Goal: Task Accomplishment & Management: Manage account settings

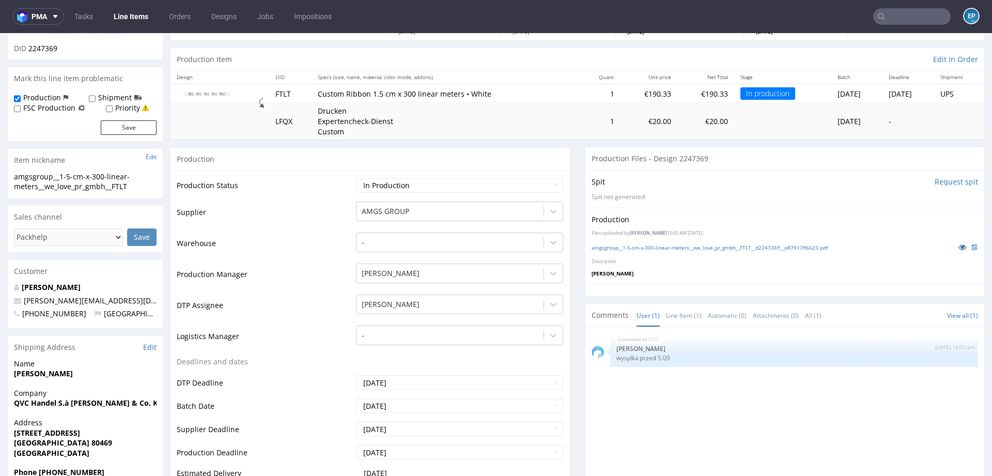
scroll to position [85, 0]
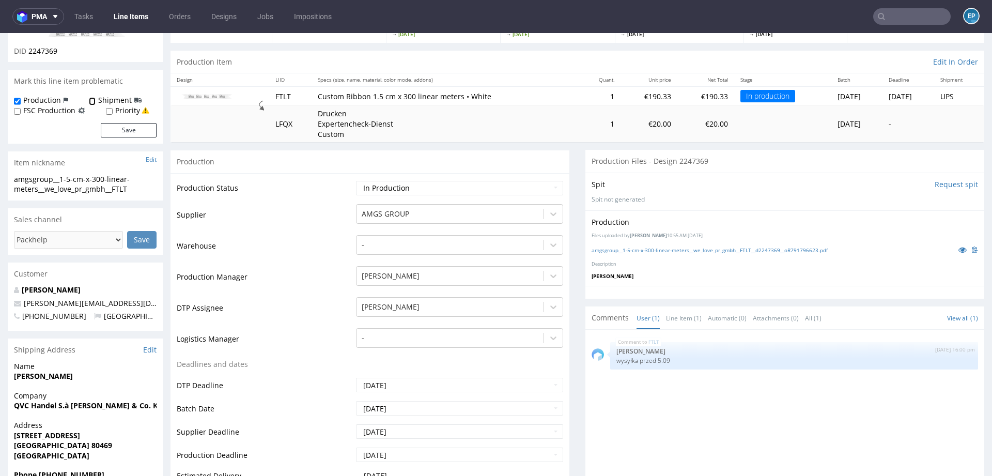
click at [93, 99] on input "Shipment" at bounding box center [92, 101] width 7 height 8
checkbox input "true"
click at [120, 125] on button "Save" at bounding box center [129, 130] width 56 height 14
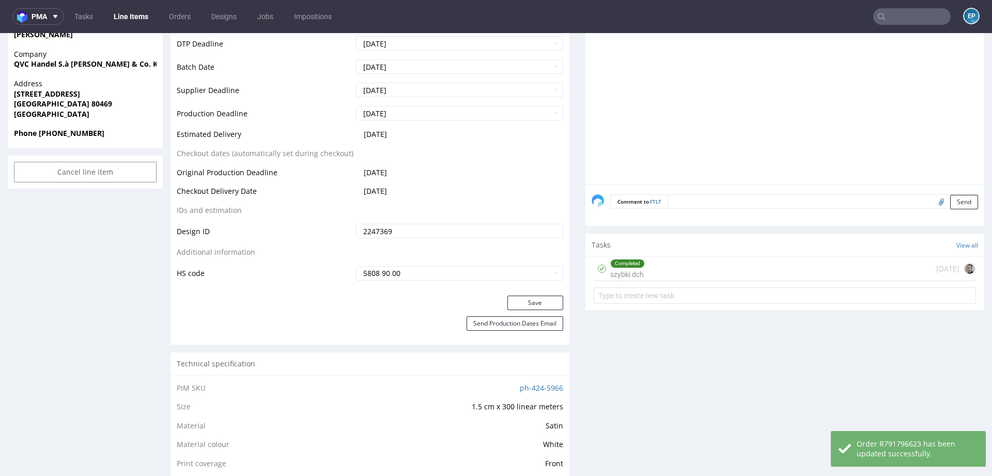
scroll to position [463, 0]
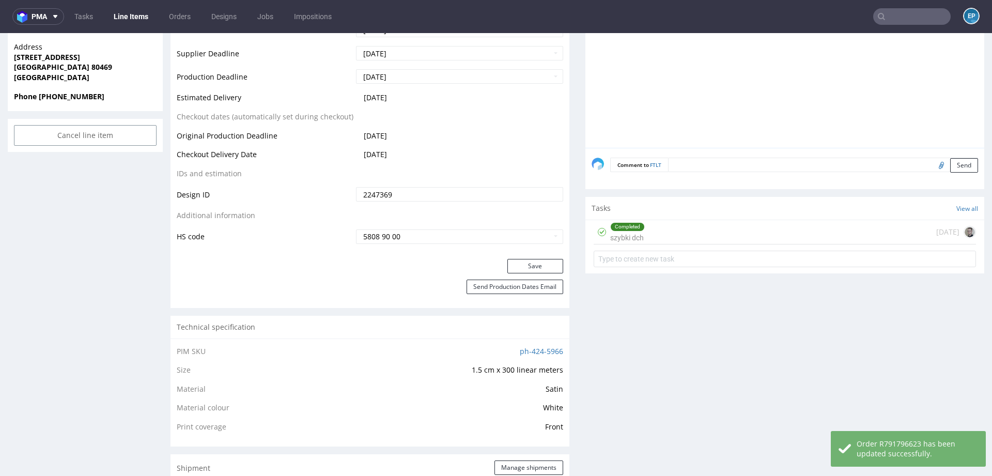
click at [693, 165] on textarea at bounding box center [823, 165] width 310 height 14
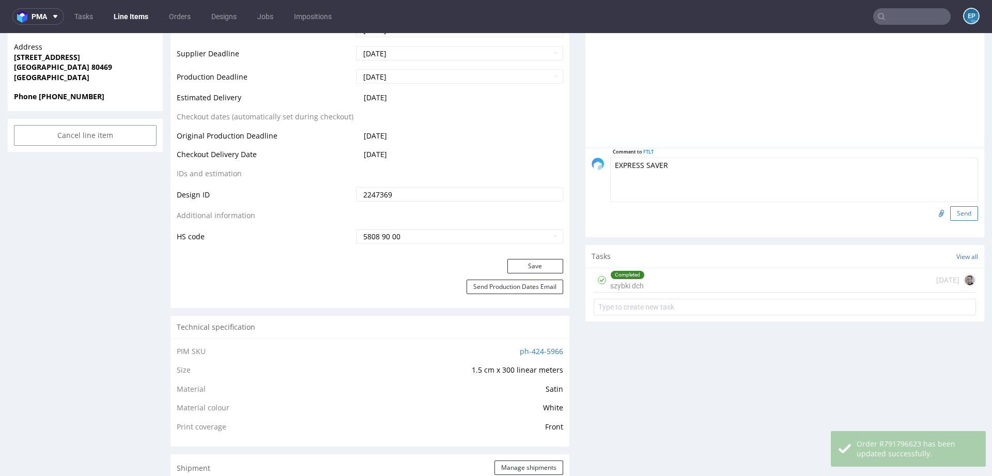
type textarea "EXPRESS SAVER"
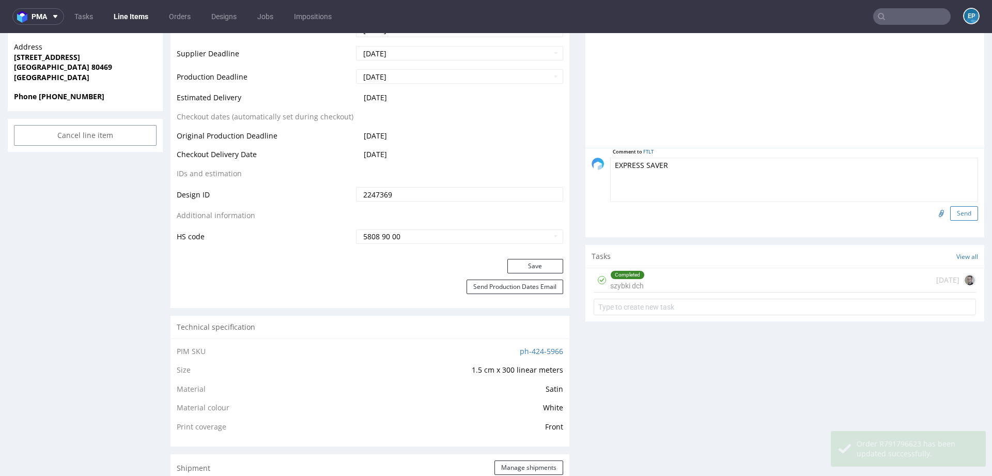
click at [950, 212] on button "Send" at bounding box center [964, 213] width 28 height 14
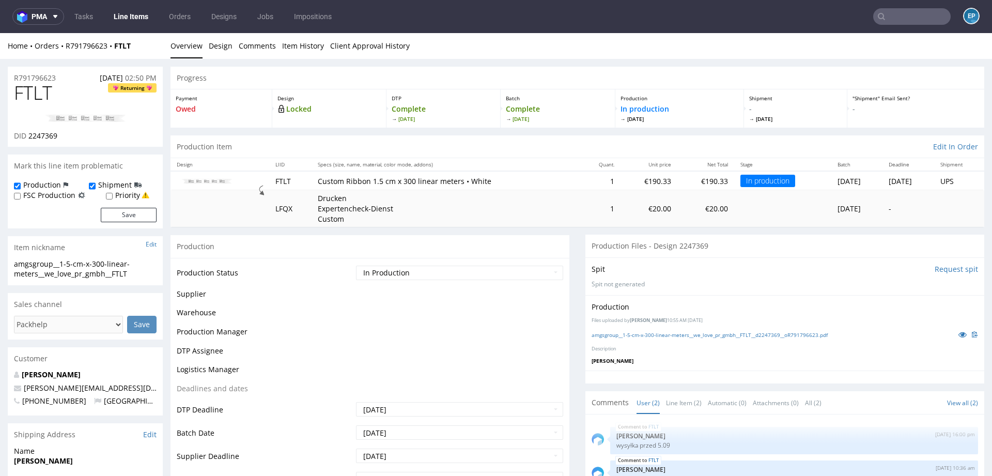
scroll to position [0, 0]
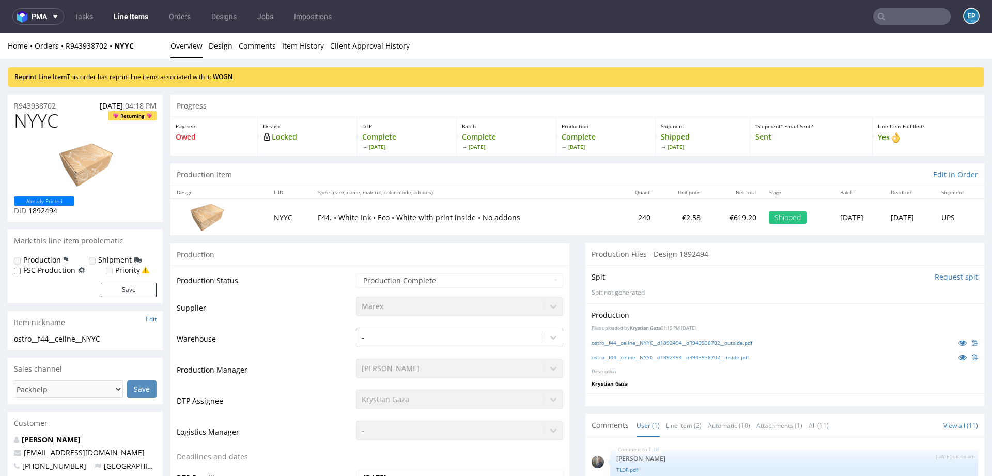
click at [232, 77] on link "WOGN" at bounding box center [223, 76] width 20 height 9
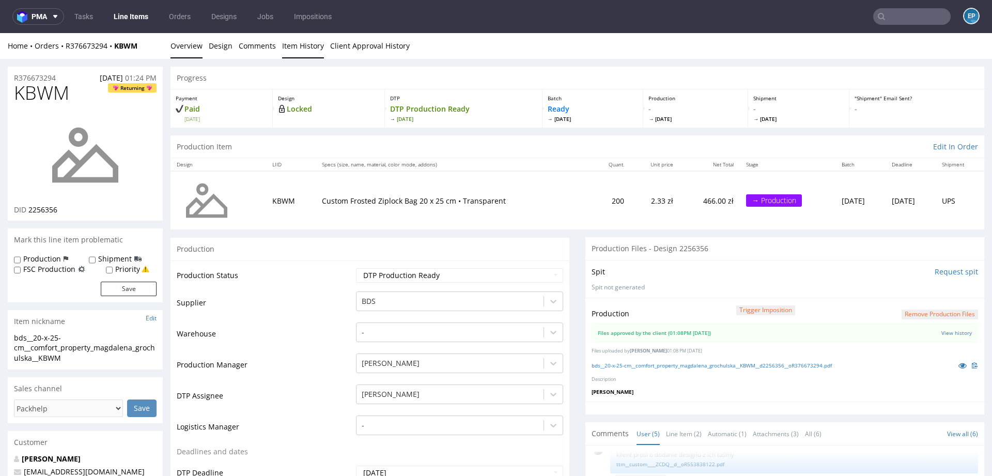
click at [307, 54] on link "Item History" at bounding box center [303, 45] width 42 height 25
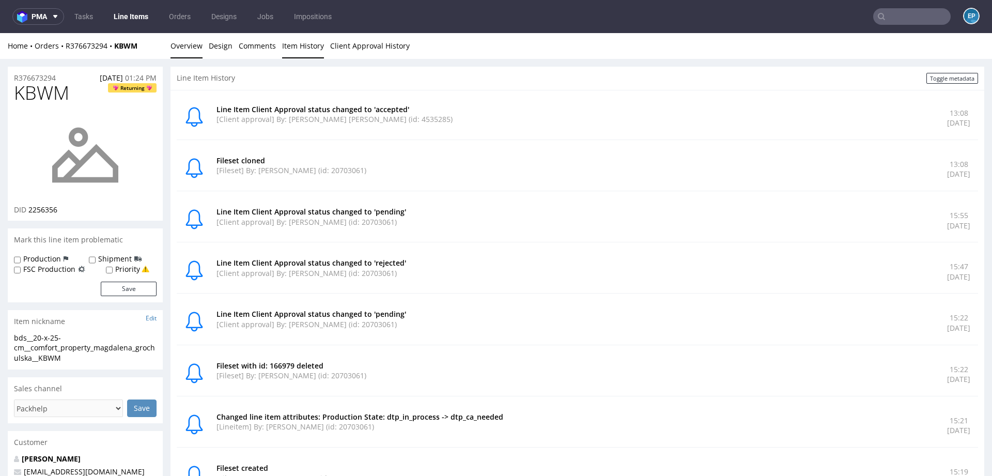
click at [190, 48] on link "Overview" at bounding box center [186, 45] width 32 height 25
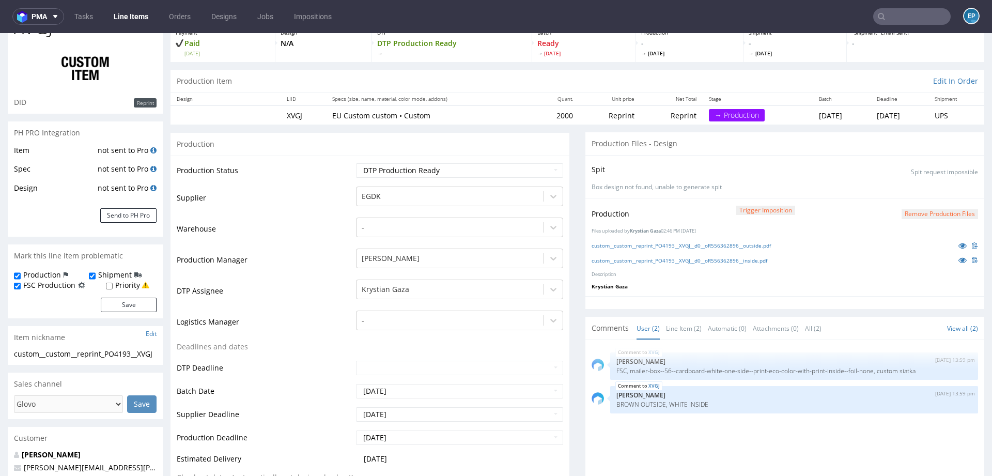
scroll to position [125, 0]
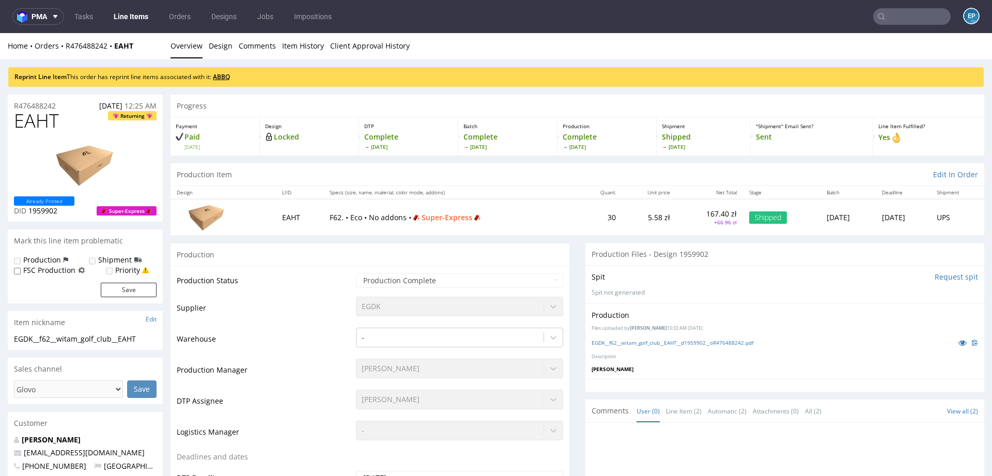
click at [221, 76] on link "ABBQ" at bounding box center [221, 76] width 17 height 9
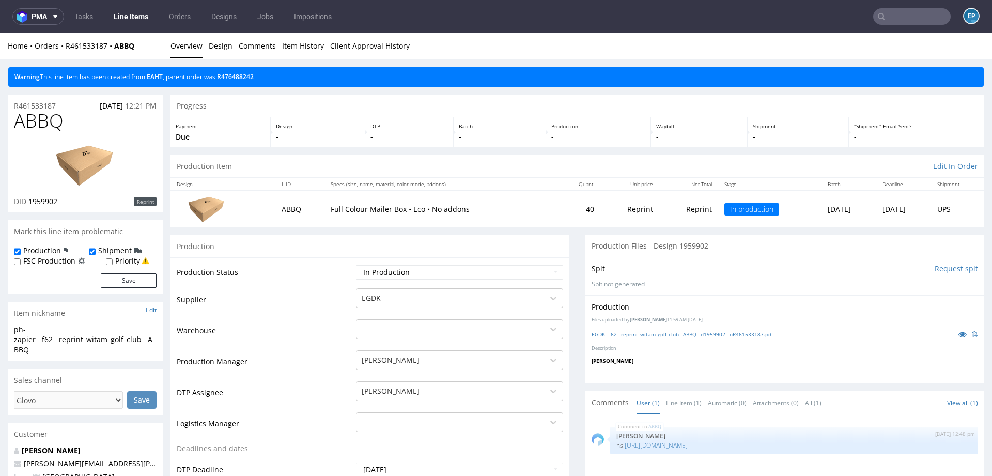
click at [903, 23] on input "text" at bounding box center [911, 16] width 77 height 17
paste input "R924624170"
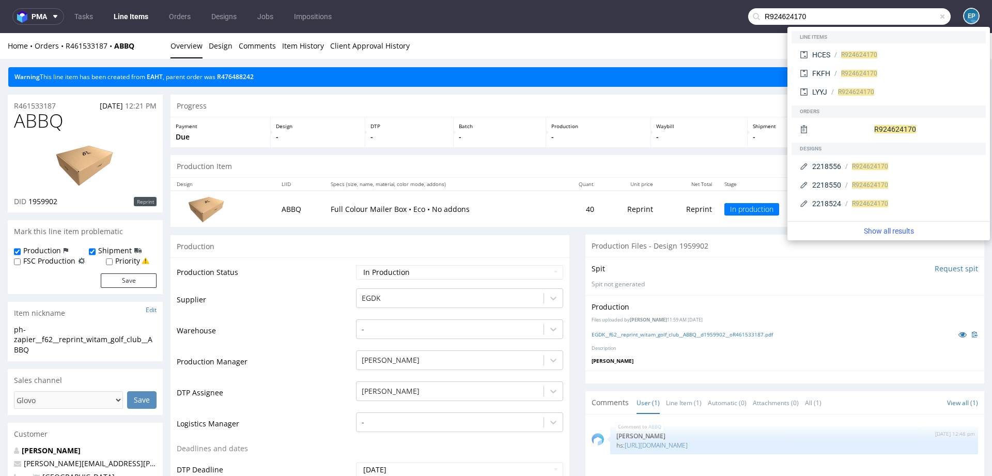
type input "R924624170"
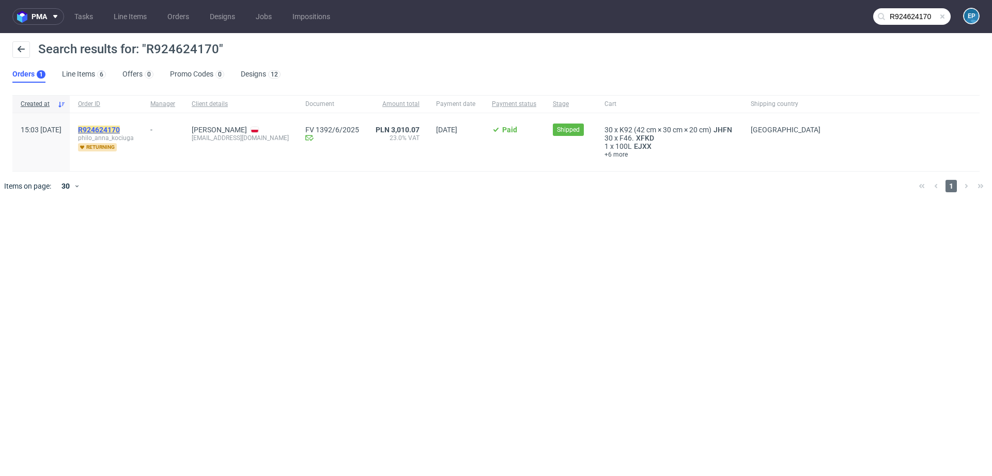
click at [120, 131] on mark "R924624170" at bounding box center [99, 130] width 42 height 8
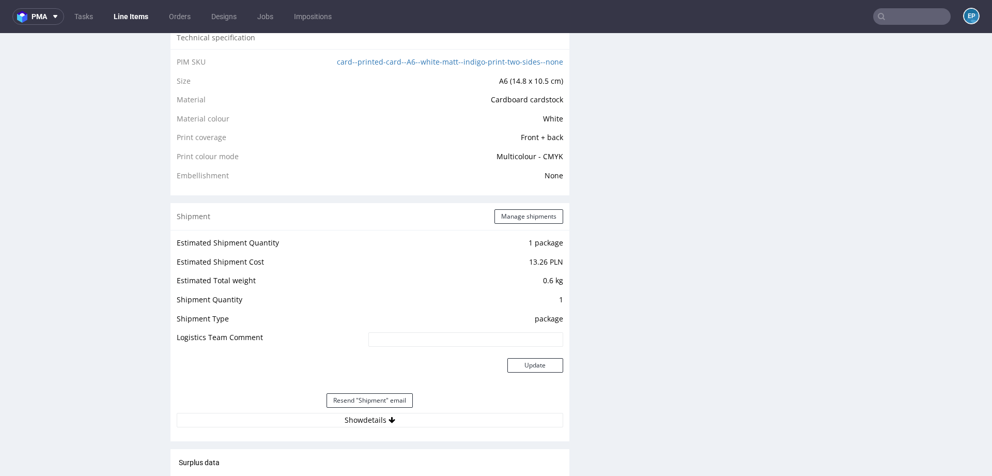
scroll to position [1038, 0]
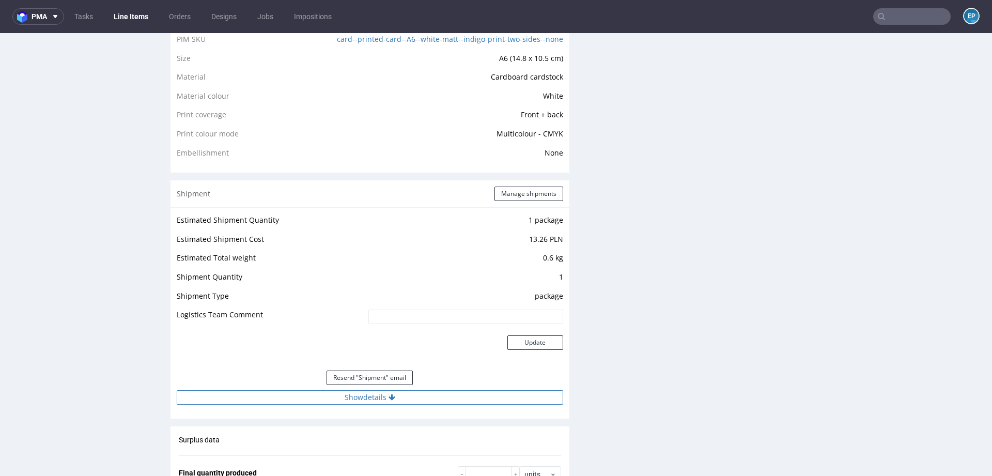
click at [411, 404] on button "Show details" at bounding box center [370, 397] width 386 height 14
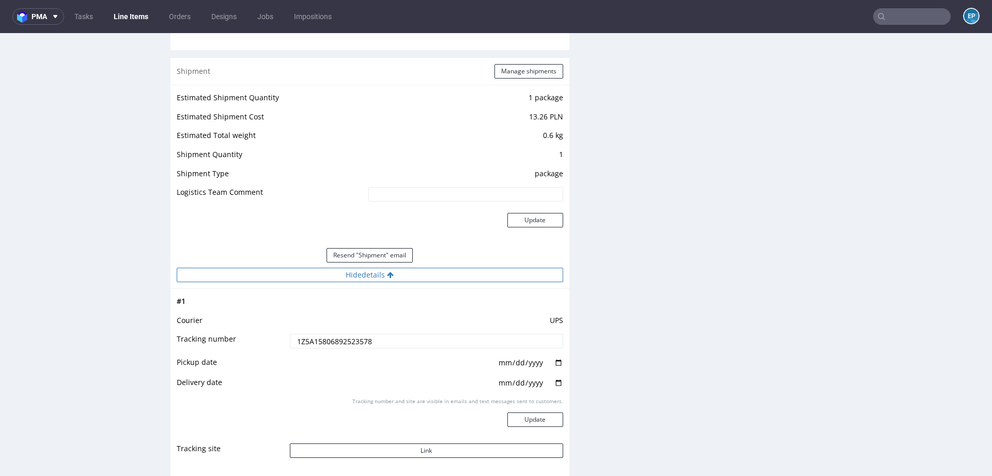
scroll to position [1214, 0]
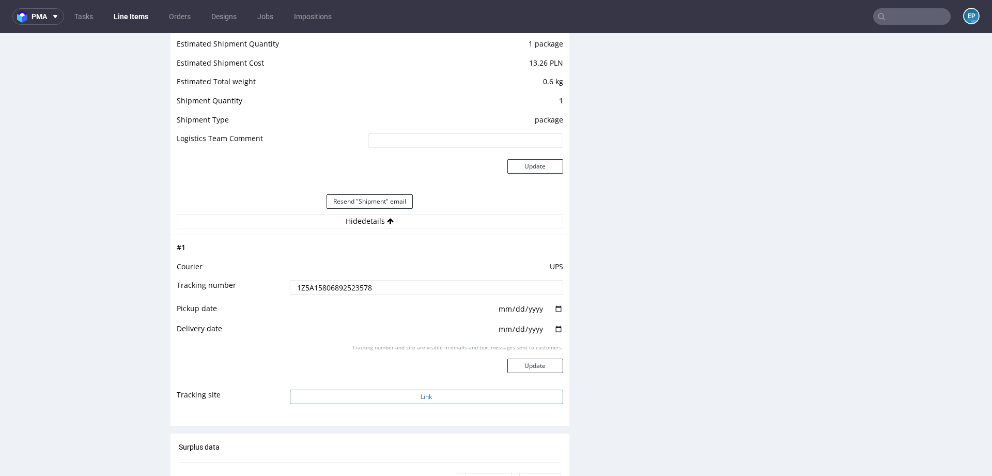
click at [406, 403] on button "Link" at bounding box center [426, 397] width 273 height 14
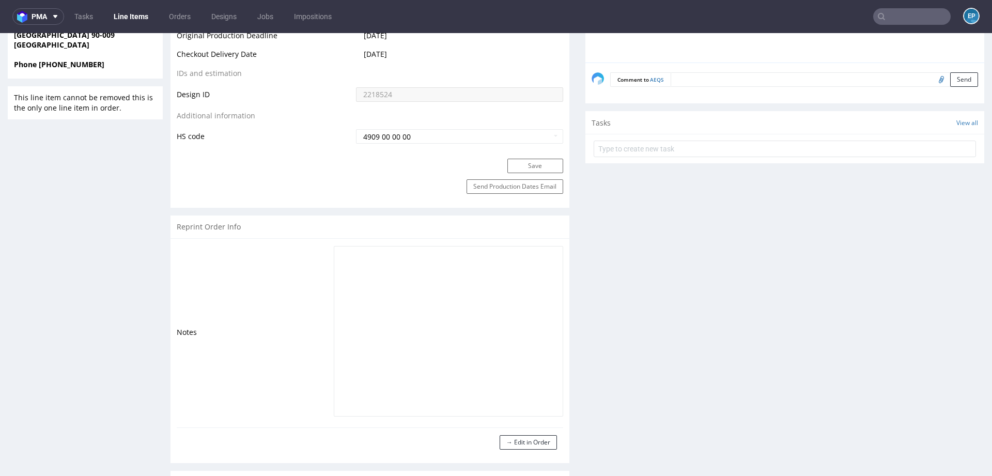
scroll to position [0, 0]
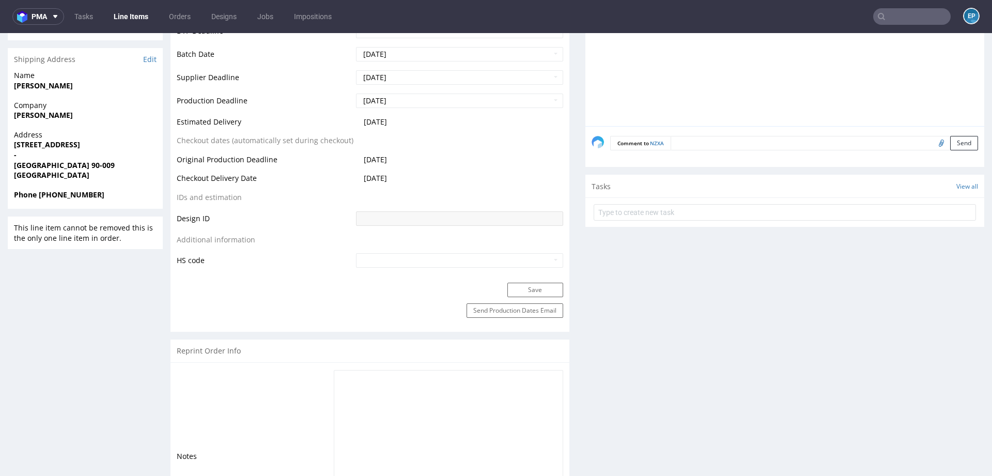
scroll to position [447, 0]
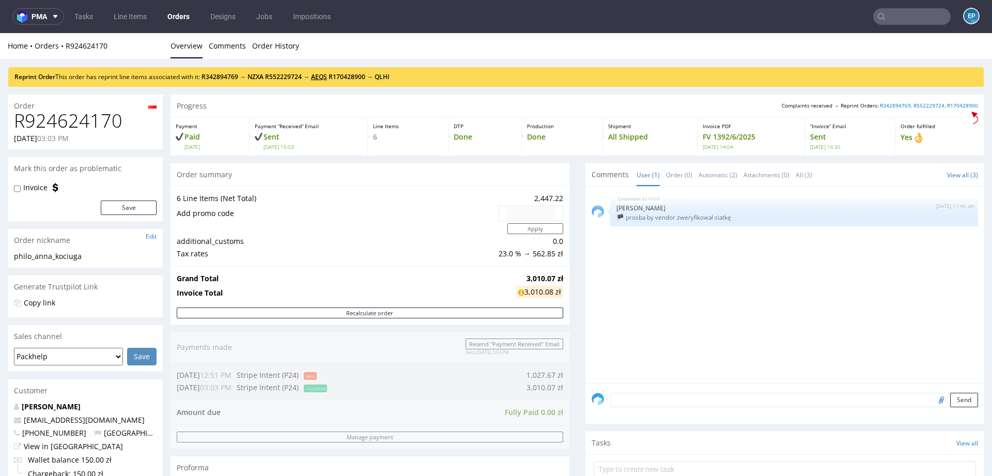
click at [327, 76] on link "AEQS" at bounding box center [319, 76] width 16 height 9
click at [390, 77] on link "QLHI" at bounding box center [382, 76] width 15 height 9
click at [263, 74] on link "NZXA" at bounding box center [255, 76] width 16 height 9
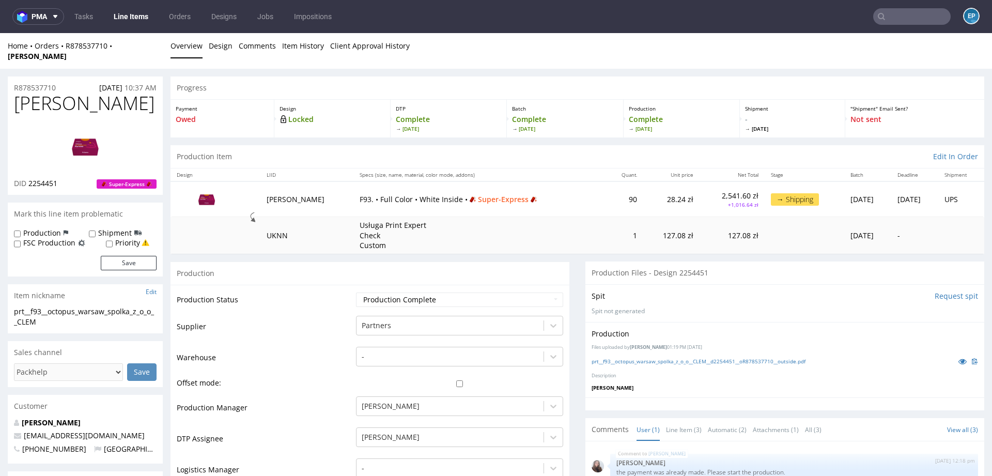
scroll to position [411, 0]
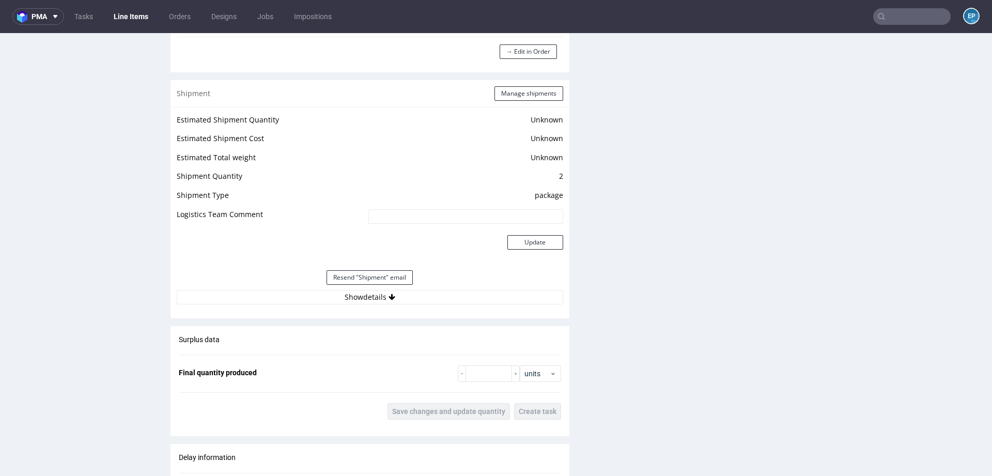
scroll to position [985, 0]
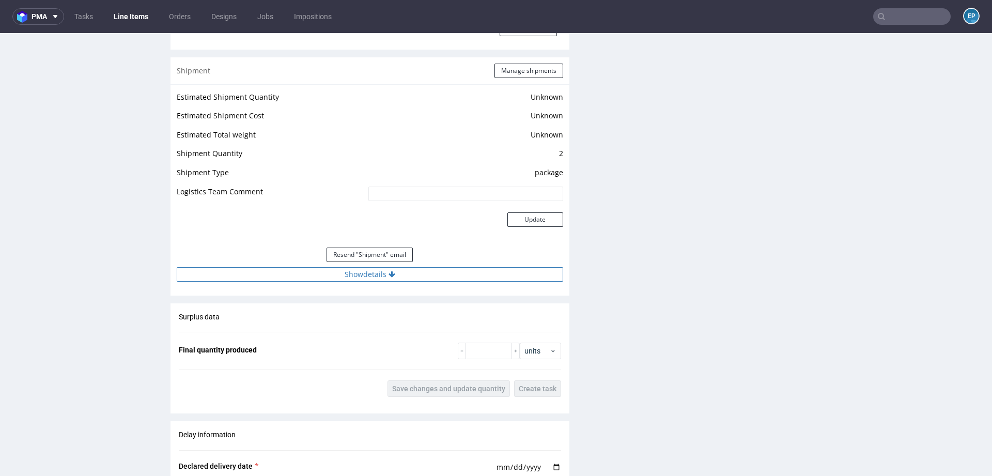
click at [405, 267] on button "Show details" at bounding box center [370, 274] width 386 height 14
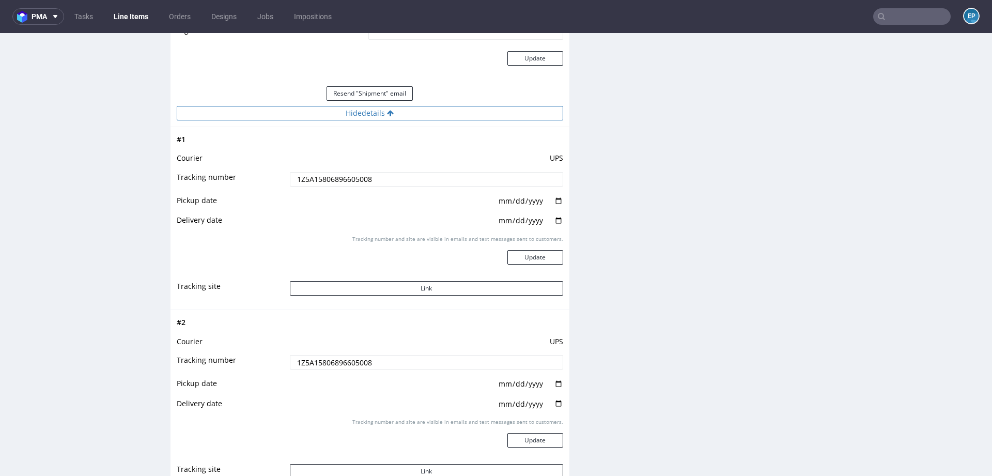
scroll to position [1158, 0]
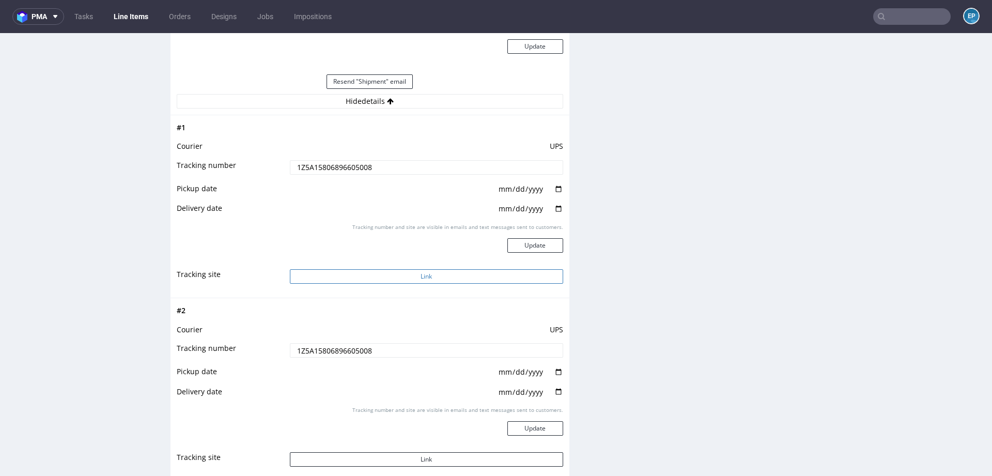
click at [410, 277] on button "Link" at bounding box center [426, 276] width 273 height 14
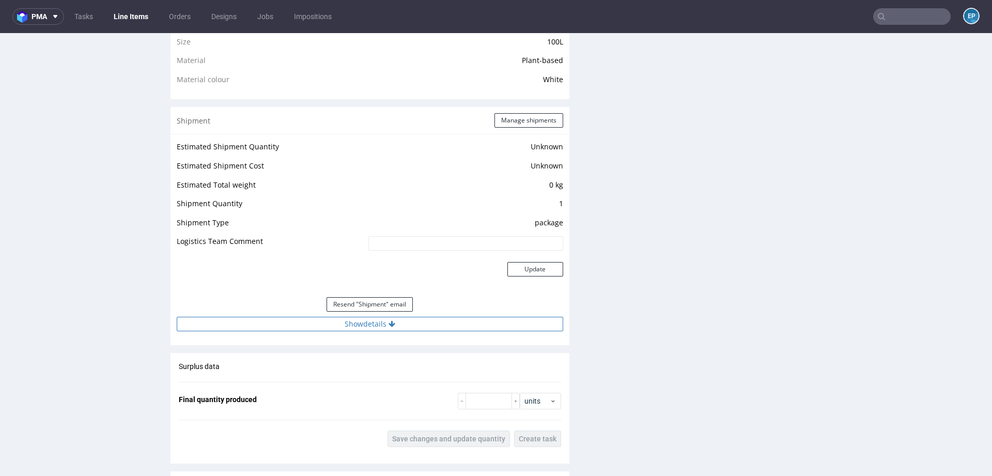
click at [403, 320] on button "Show details" at bounding box center [370, 324] width 386 height 14
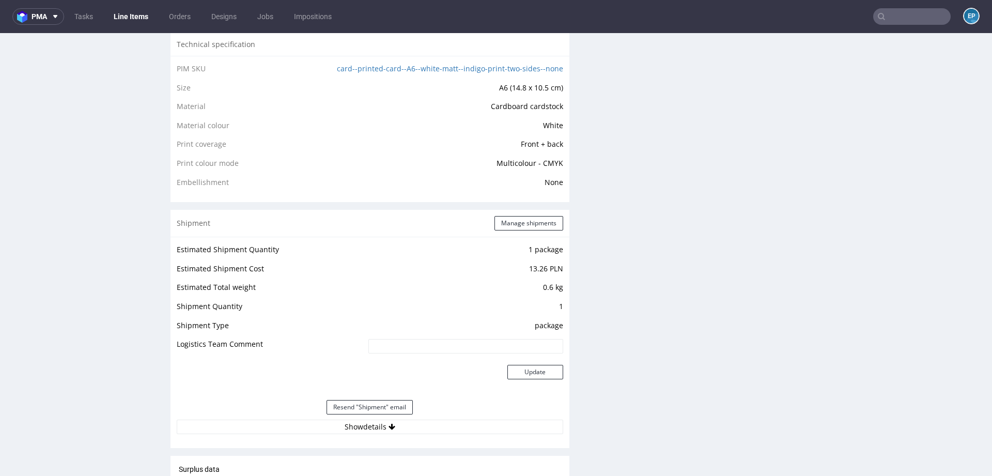
scroll to position [1044, 0]
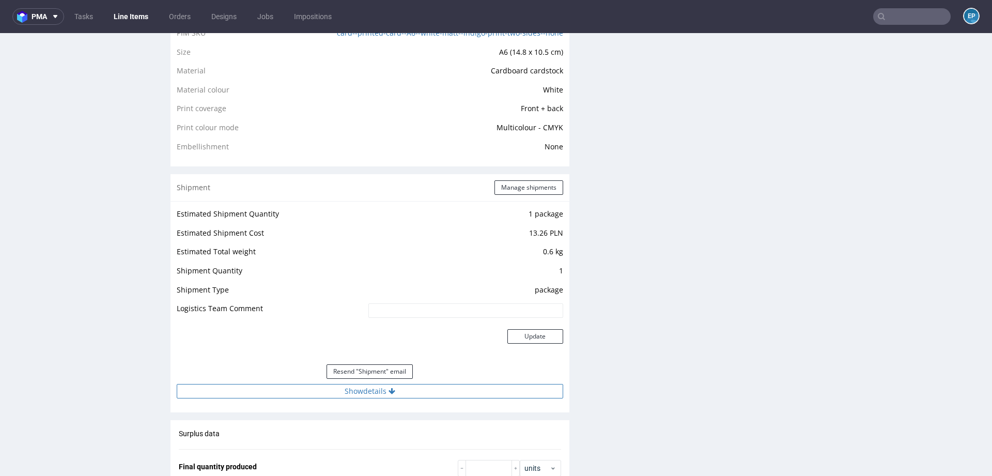
click at [388, 398] on button "Show details" at bounding box center [370, 391] width 386 height 14
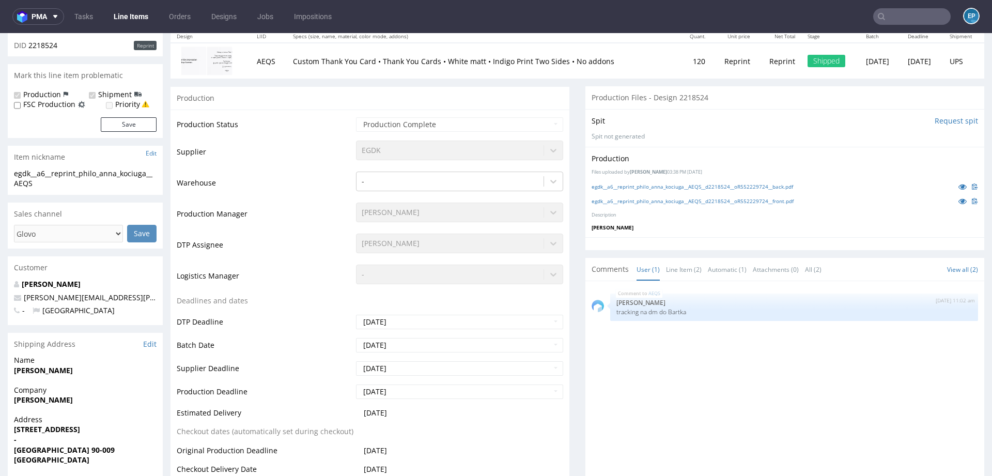
scroll to position [0, 0]
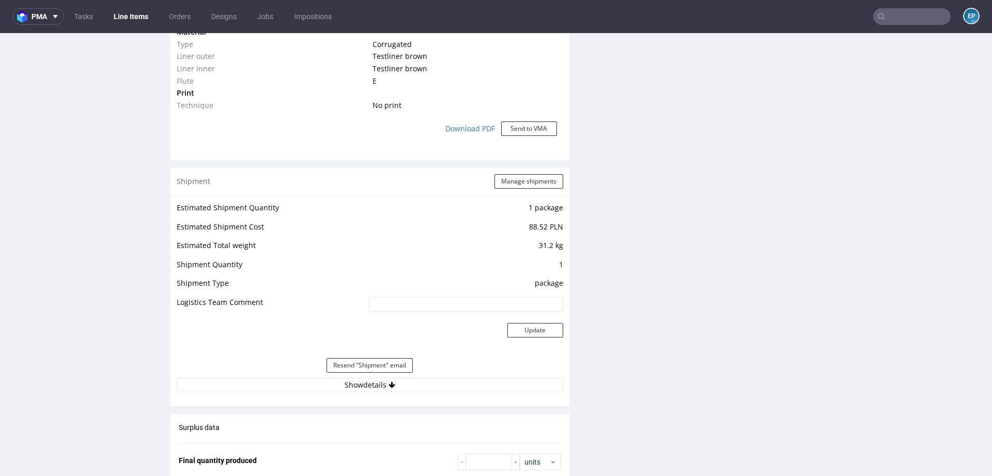
scroll to position [866, 0]
click at [459, 378] on button "Show details" at bounding box center [370, 383] width 386 height 14
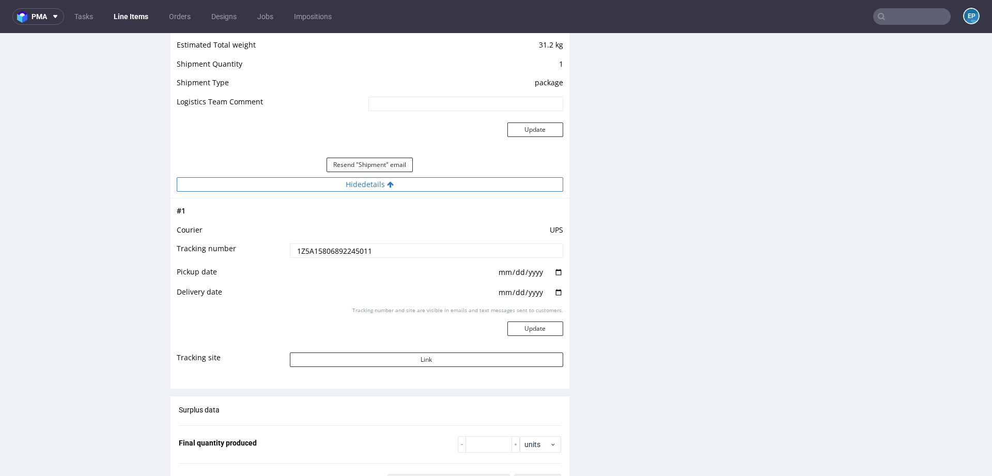
scroll to position [1066, 0]
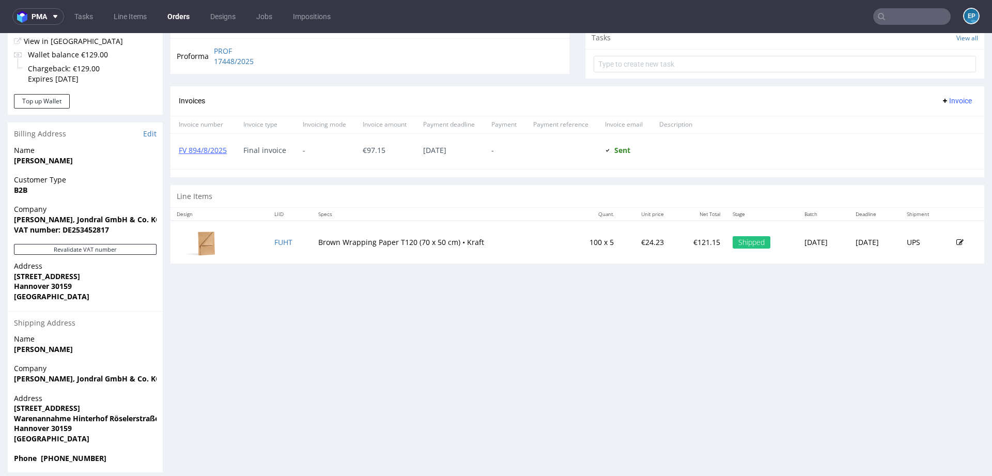
scroll to position [379, 0]
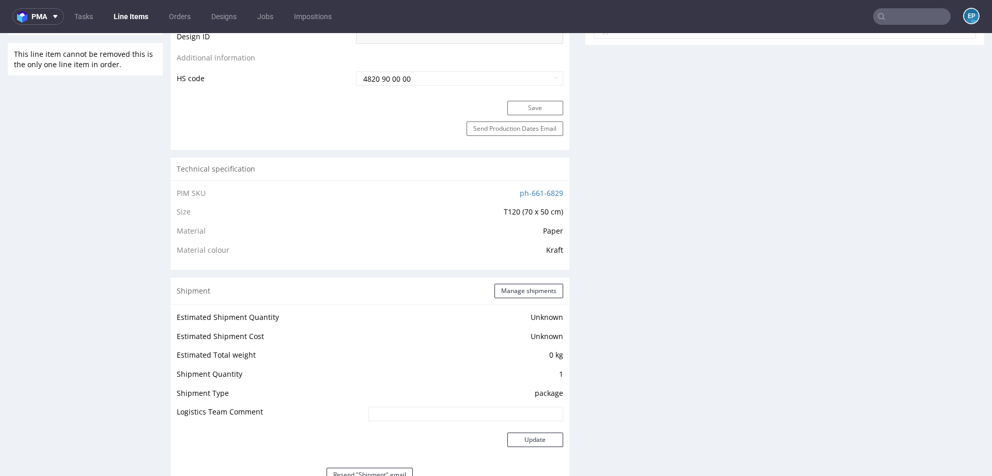
scroll to position [611, 0]
click at [536, 189] on link "ph-661-6829" at bounding box center [541, 190] width 43 height 10
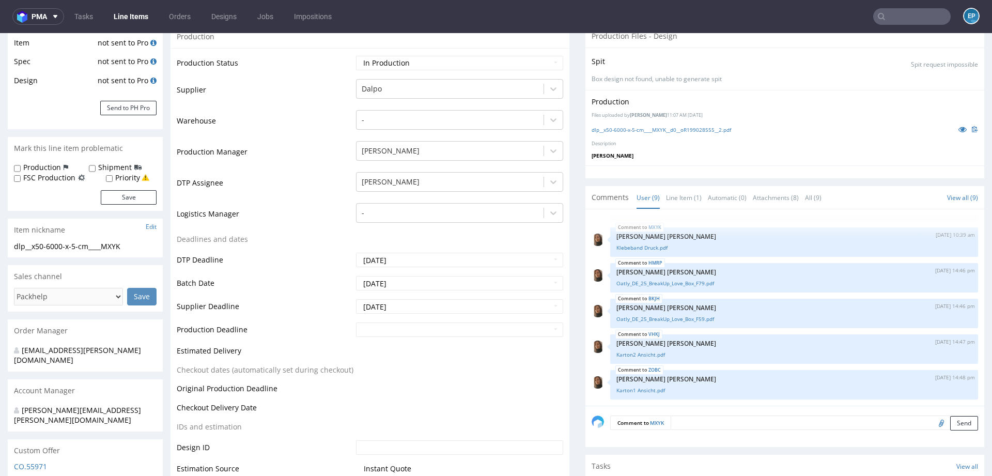
scroll to position [189, 0]
click at [422, 323] on input "text" at bounding box center [459, 328] width 207 height 14
click at [284, 314] on td "Supplier Deadline" at bounding box center [265, 308] width 177 height 23
click at [400, 324] on input "text" at bounding box center [459, 328] width 207 height 14
click at [393, 267] on td "16" at bounding box center [393, 265] width 15 height 15
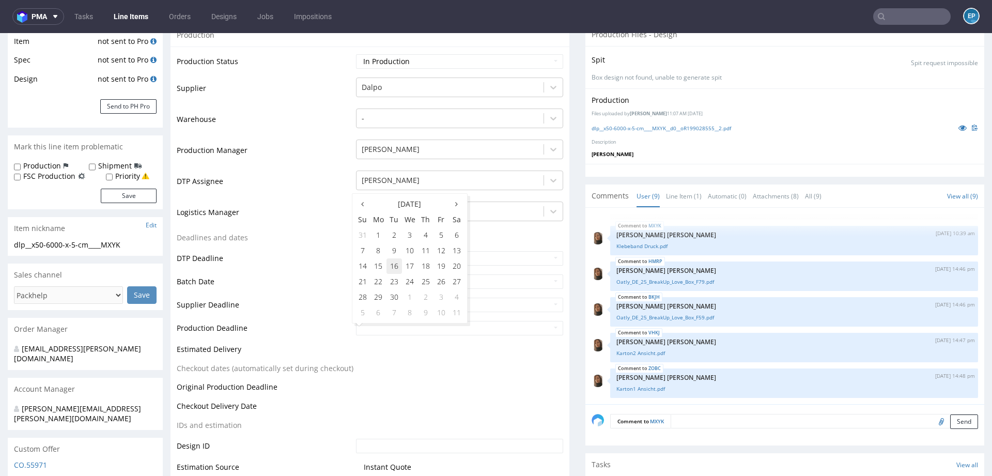
type input "2025-09-16"
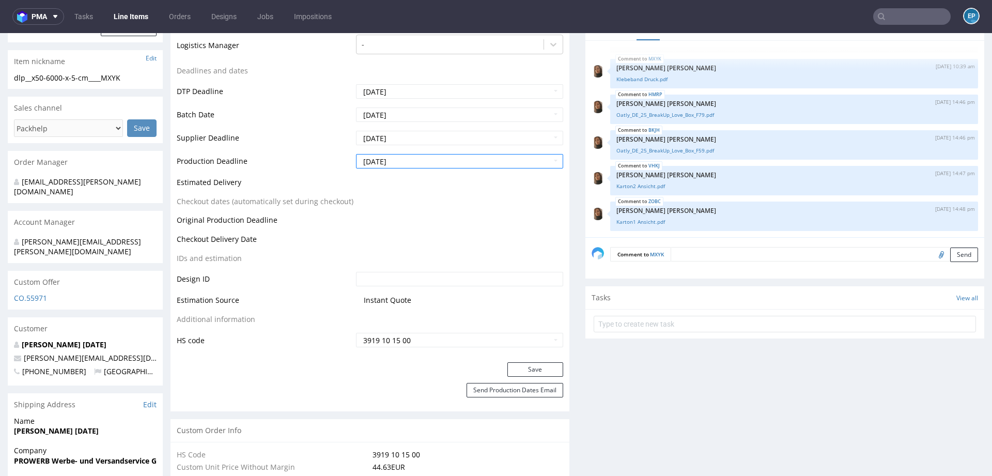
scroll to position [406, 0]
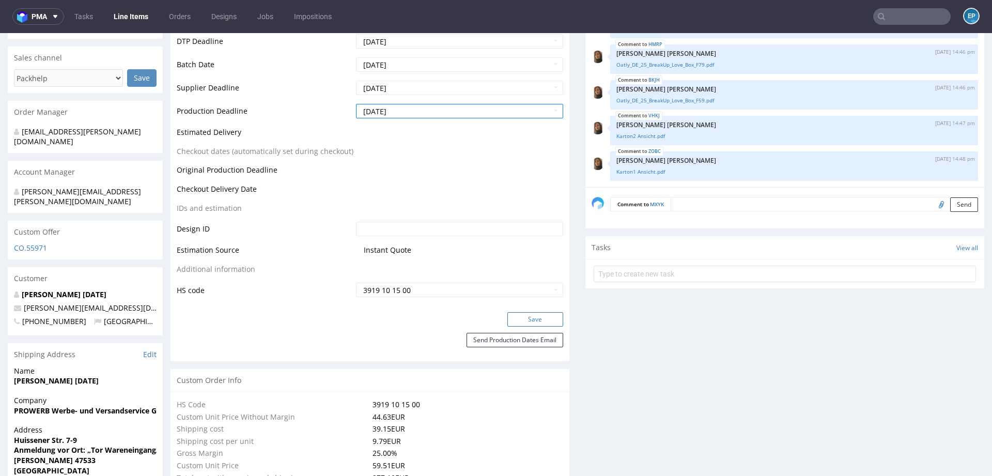
click at [534, 318] on button "Save" at bounding box center [535, 319] width 56 height 14
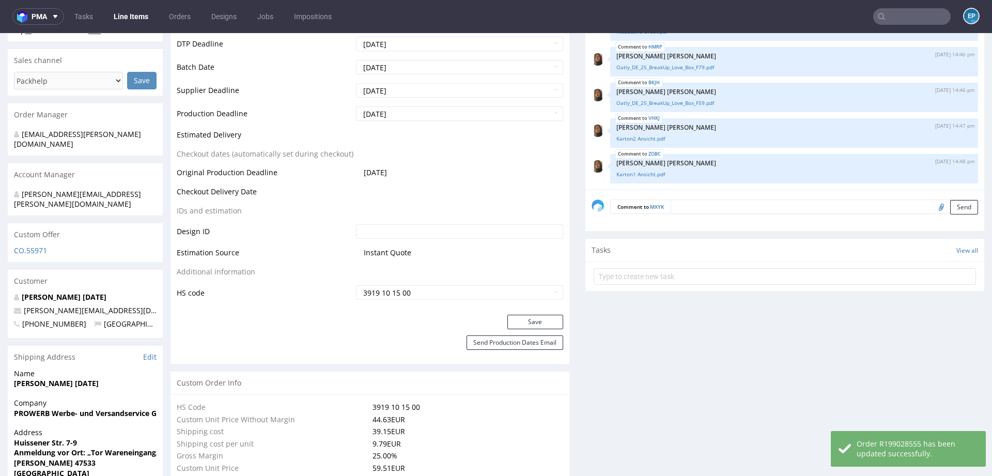
scroll to position [0, 0]
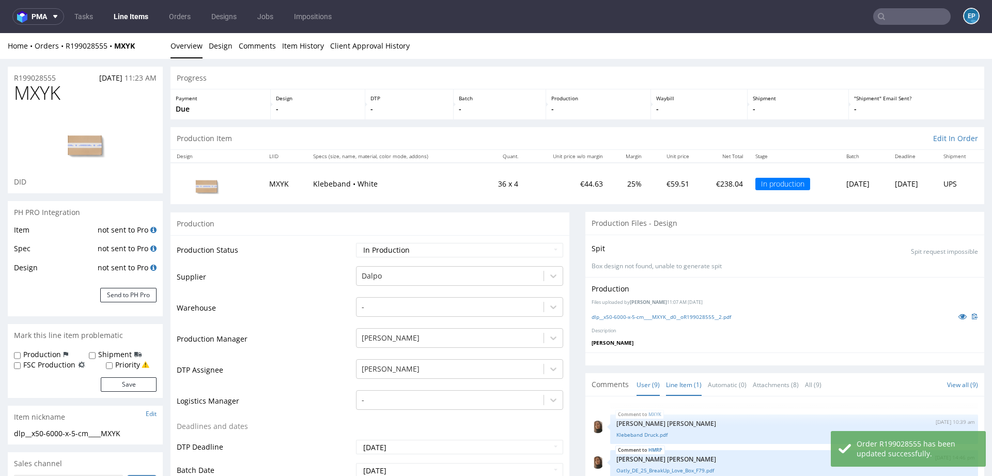
click at [678, 385] on link "Line Item (1)" at bounding box center [684, 385] width 36 height 22
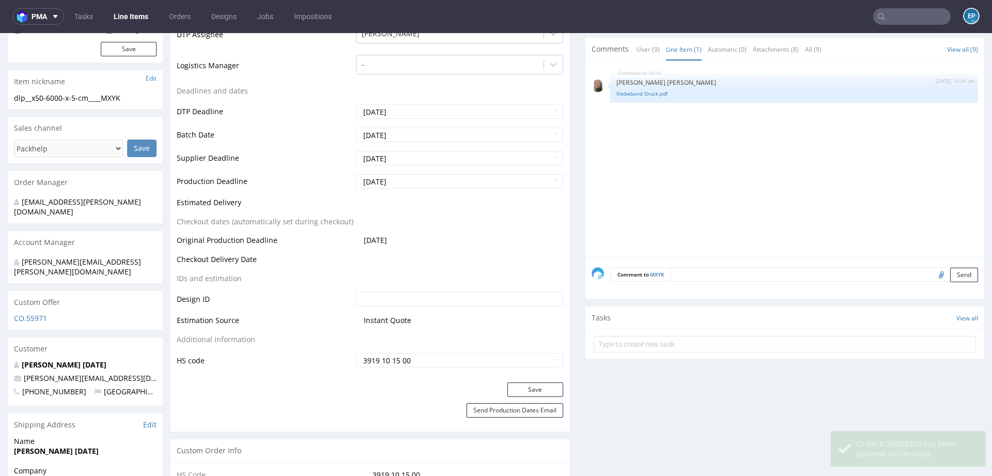
scroll to position [333, 0]
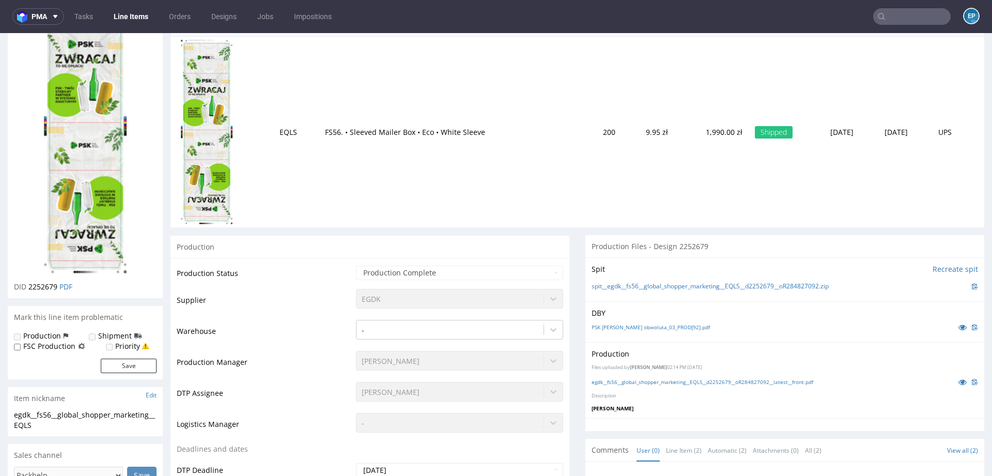
scroll to position [199, 0]
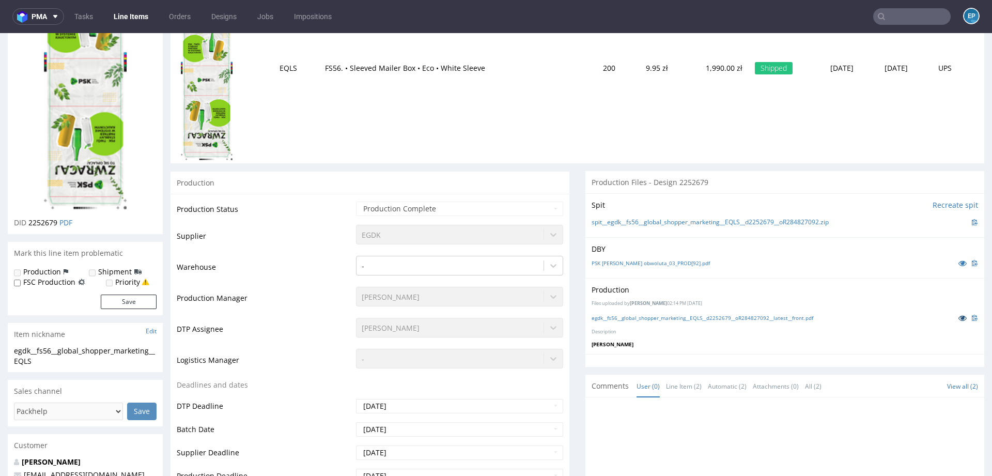
click at [958, 314] on icon at bounding box center [962, 317] width 8 height 7
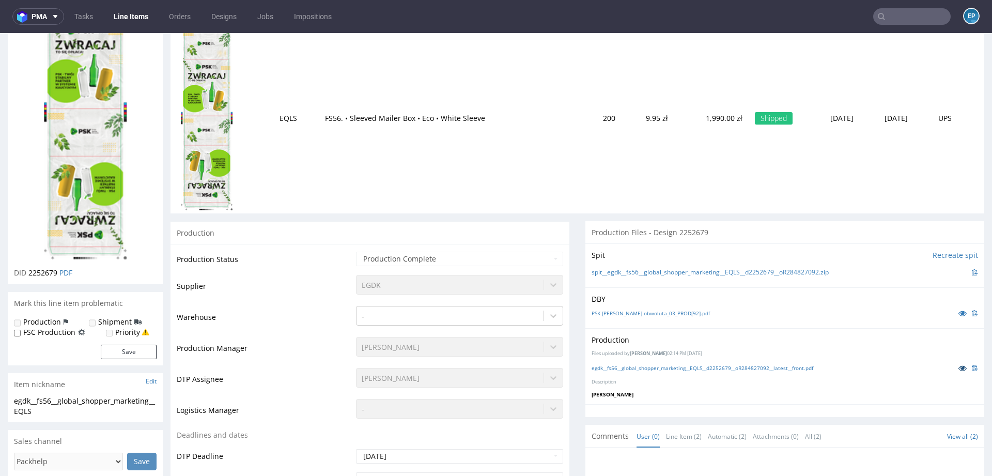
scroll to position [157, 0]
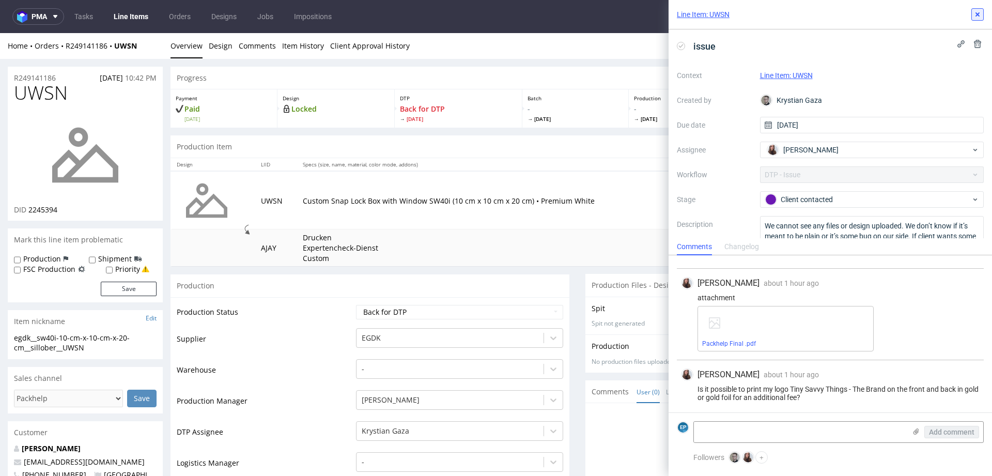
click at [976, 13] on use at bounding box center [977, 14] width 4 height 4
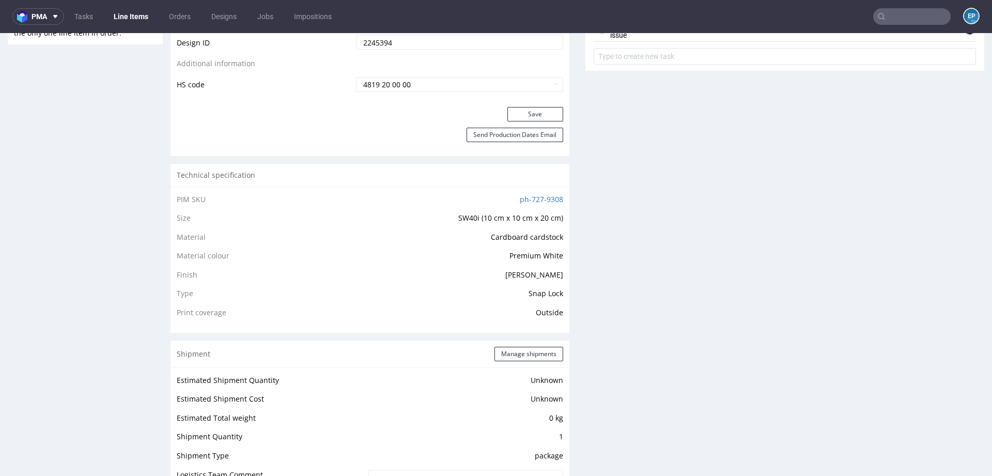
scroll to position [655, 0]
